Goal: Find specific page/section: Find specific page/section

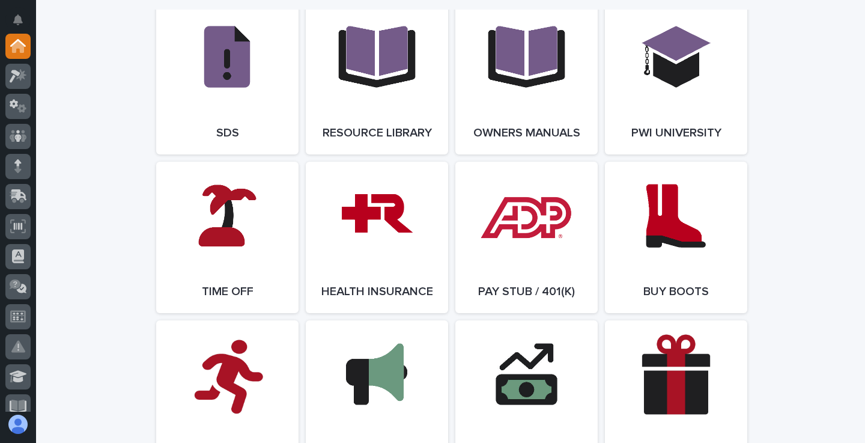
scroll to position [2031, 0]
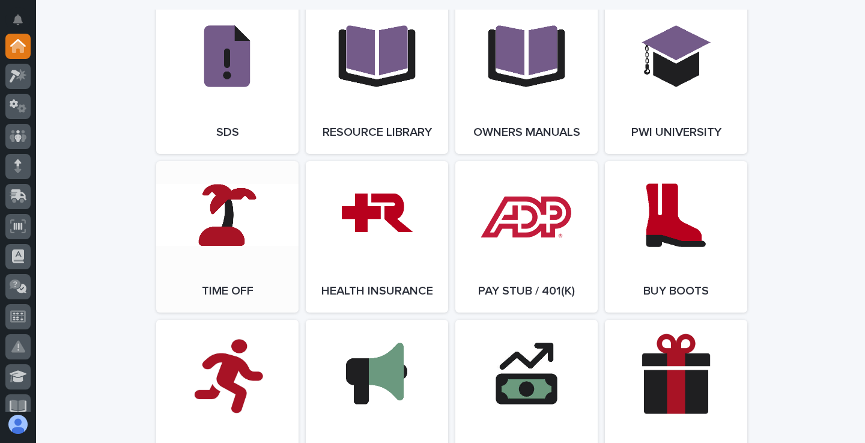
click at [228, 291] on link "Open Link" at bounding box center [227, 236] width 142 height 151
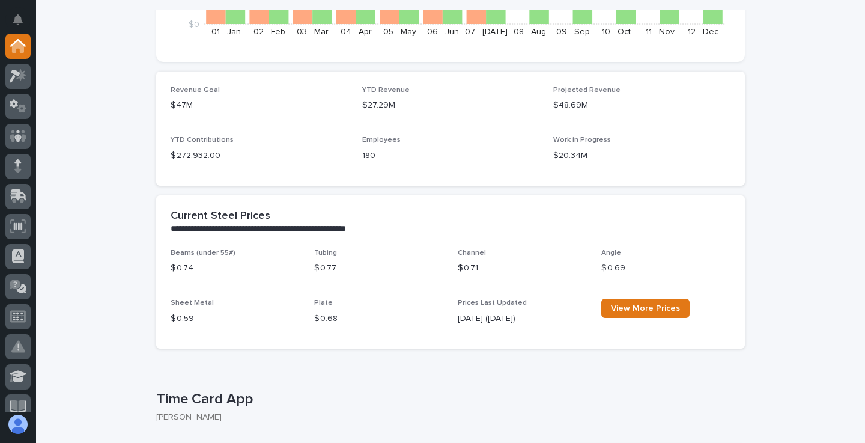
scroll to position [0, 0]
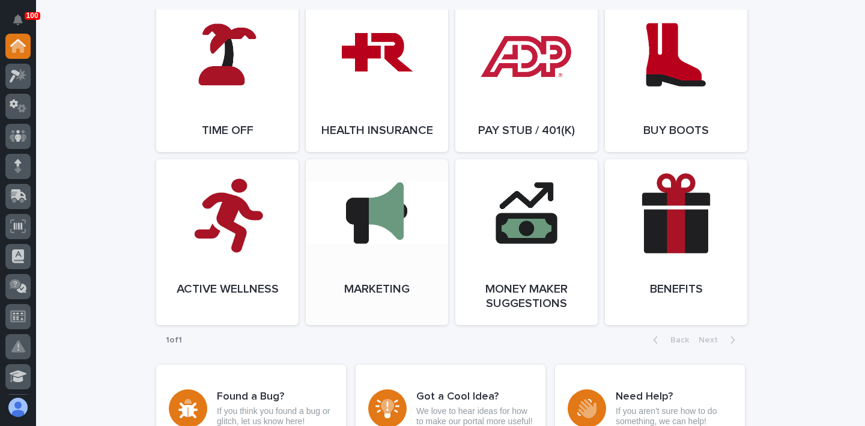
scroll to position [2201, 0]
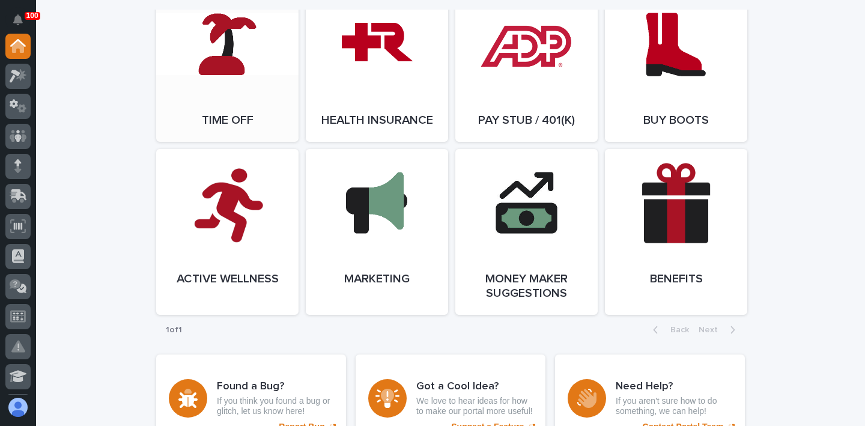
click at [243, 142] on link "Open Link" at bounding box center [227, 65] width 142 height 151
